Goal: Check status: Check status

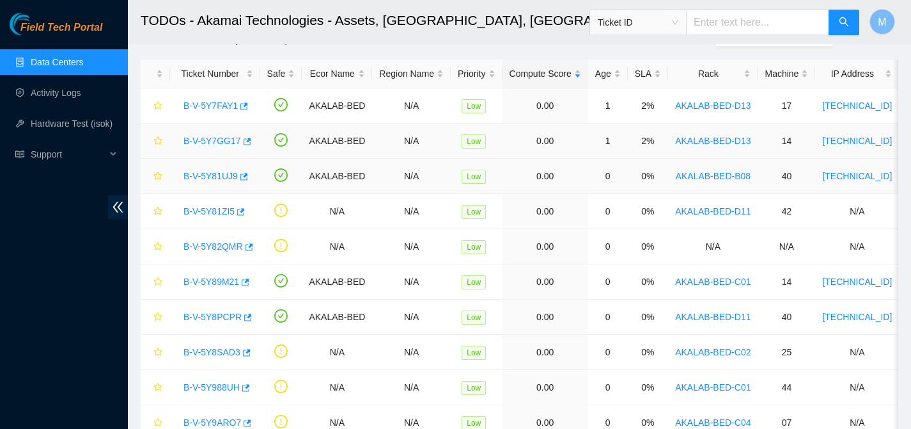
scroll to position [110, 0]
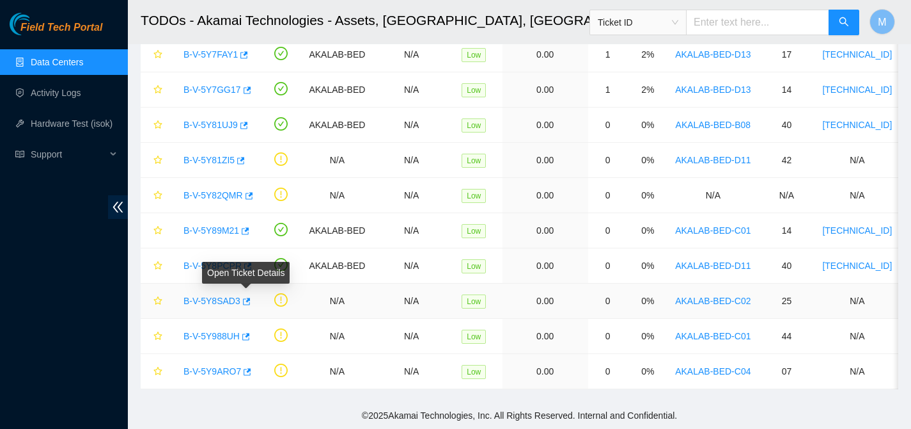
click at [247, 262] on div "Open Ticket Details" at bounding box center [246, 273] width 88 height 22
click at [249, 262] on icon "button" at bounding box center [248, 265] width 8 height 7
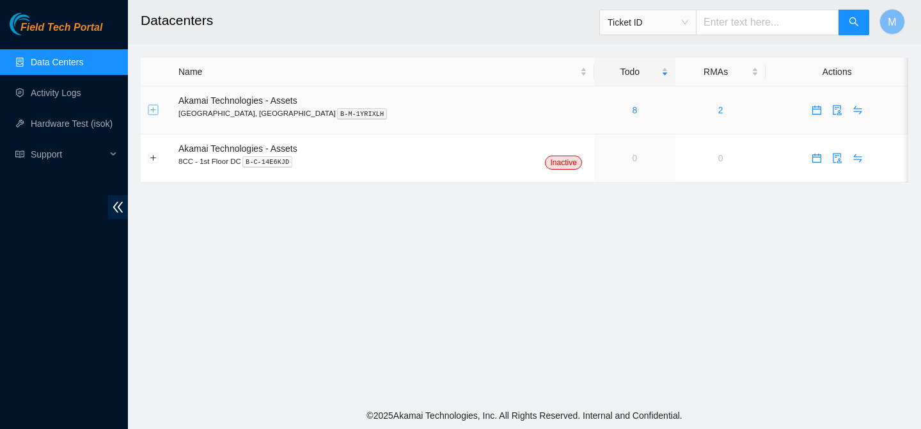
click at [155, 112] on button "Expand row" at bounding box center [153, 110] width 10 height 10
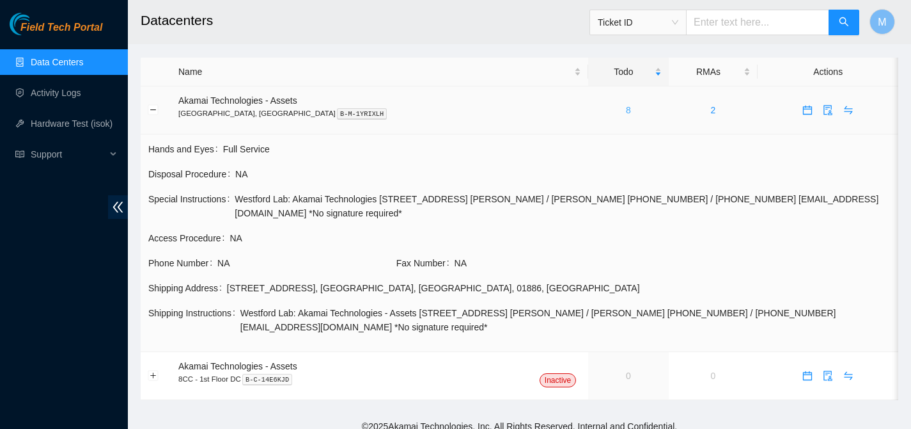
click at [626, 109] on link "8" at bounding box center [628, 110] width 5 height 10
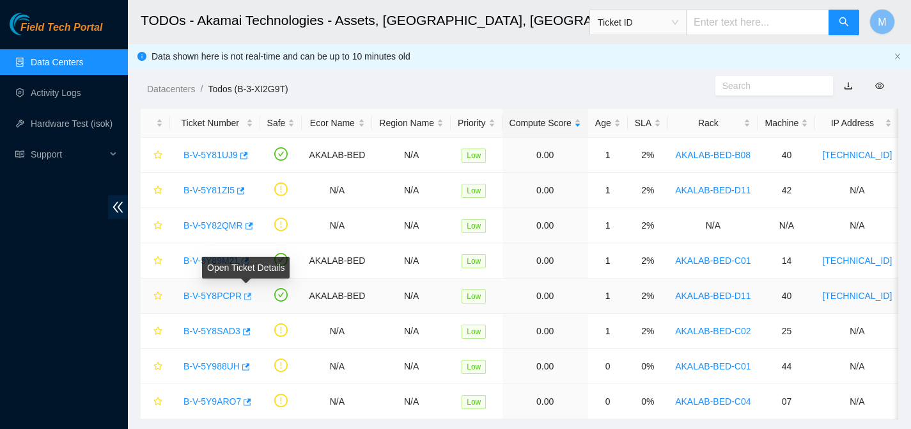
click at [245, 296] on icon "button" at bounding box center [246, 296] width 9 height 9
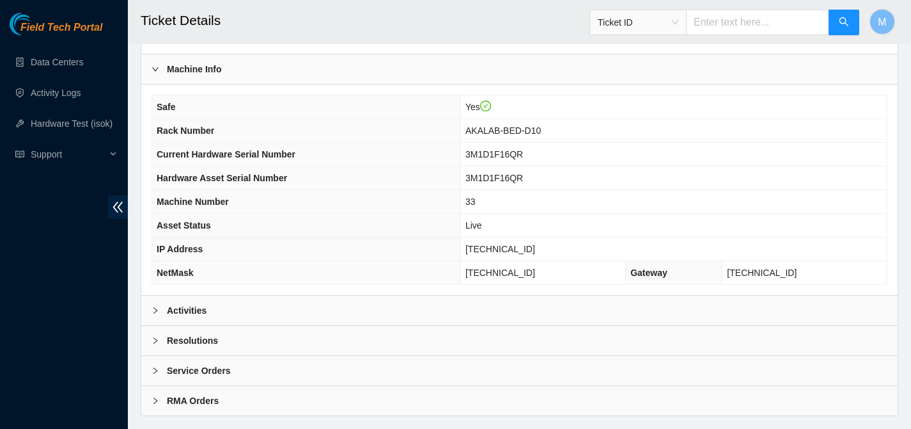
scroll to position [383, 0]
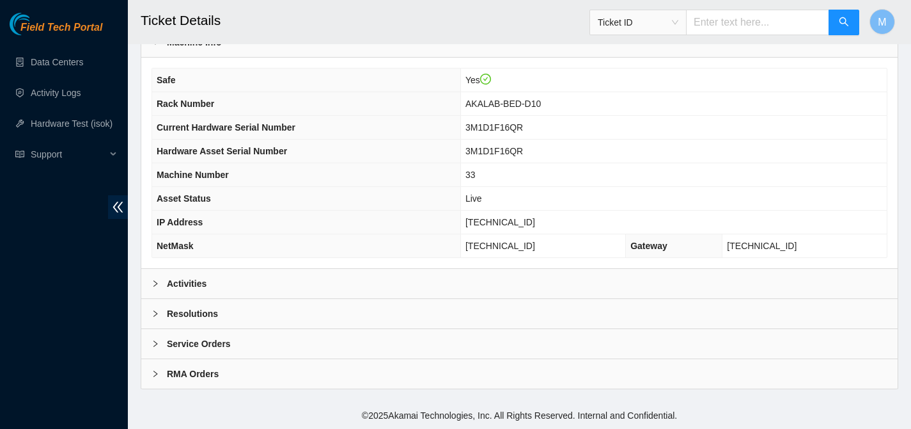
click at [194, 374] on b "RMA Orders" at bounding box center [193, 373] width 52 height 14
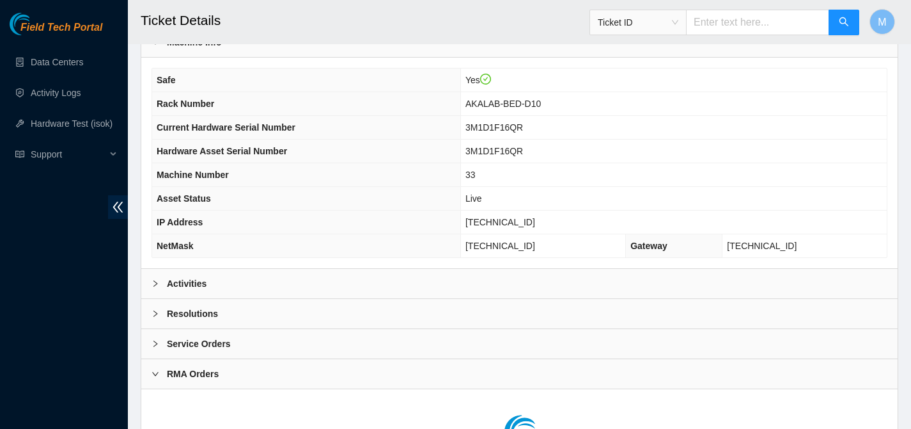
click at [155, 348] on div at bounding box center [159, 343] width 15 height 14
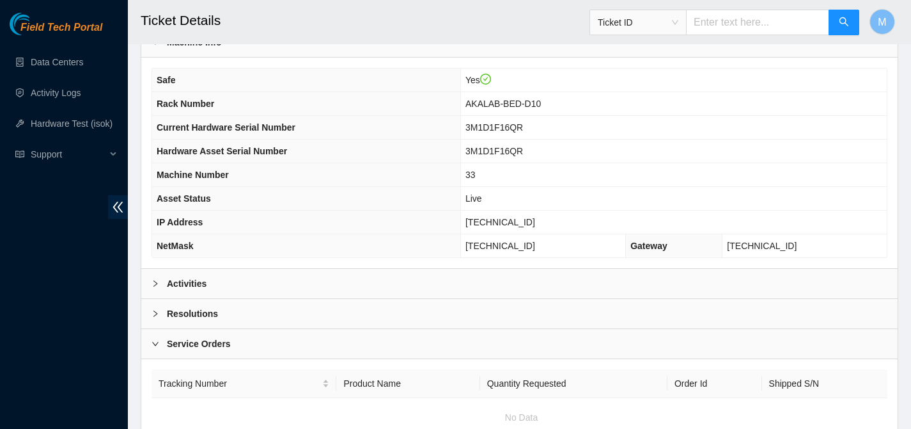
click at [156, 313] on icon "right" at bounding box center [156, 314] width 8 height 8
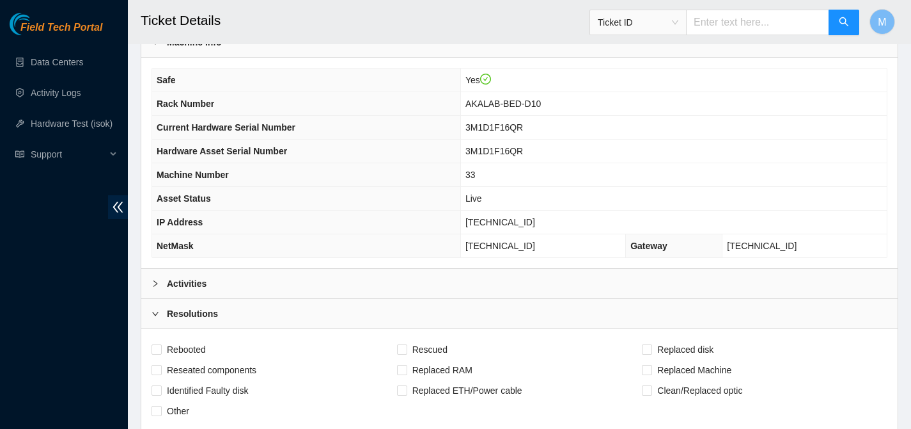
click at [156, 282] on icon "right" at bounding box center [156, 283] width 8 height 8
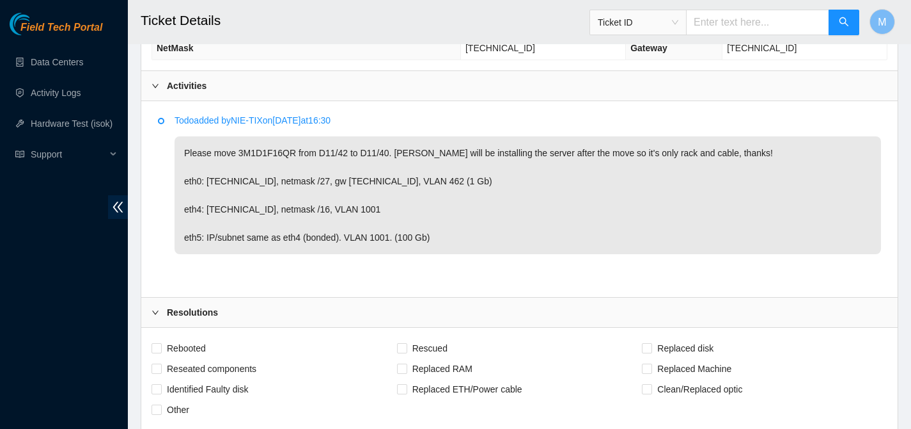
scroll to position [588, 0]
